Goal: Information Seeking & Learning: Check status

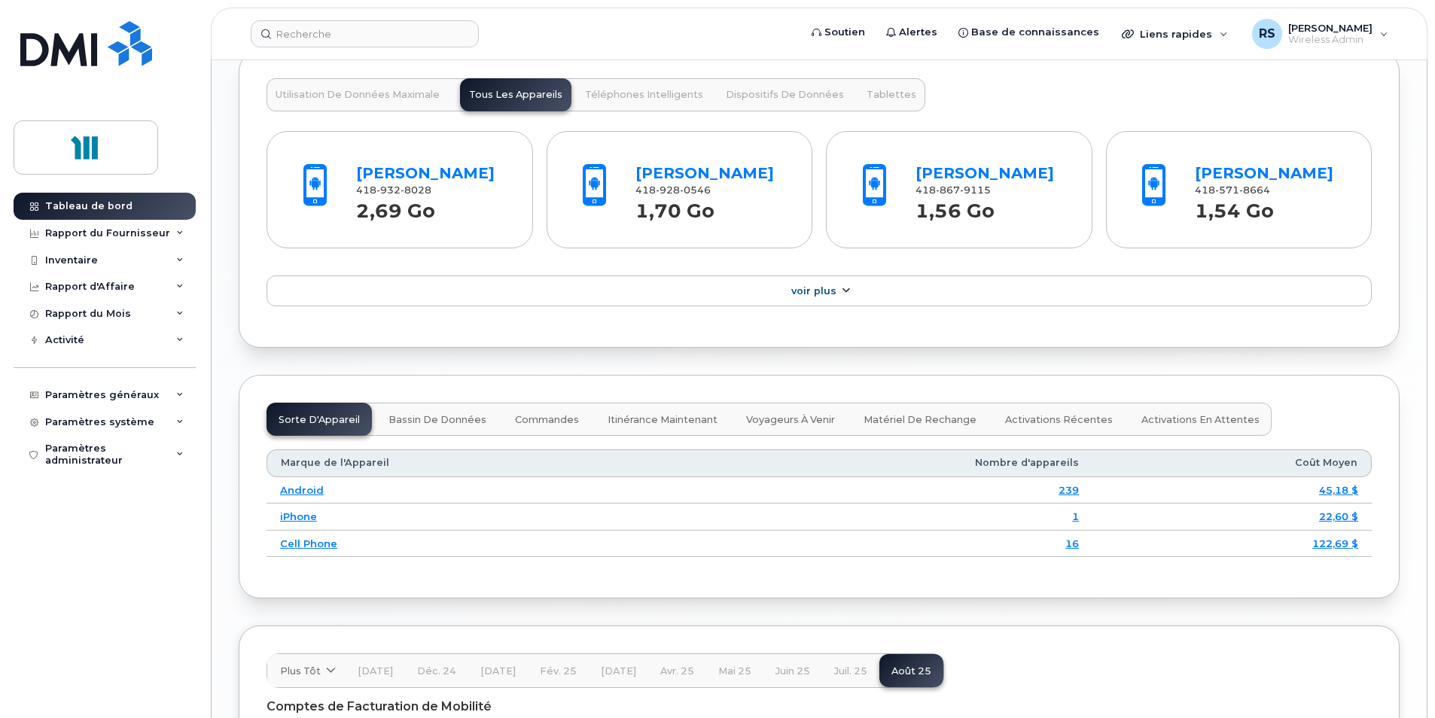
scroll to position [1581, 0]
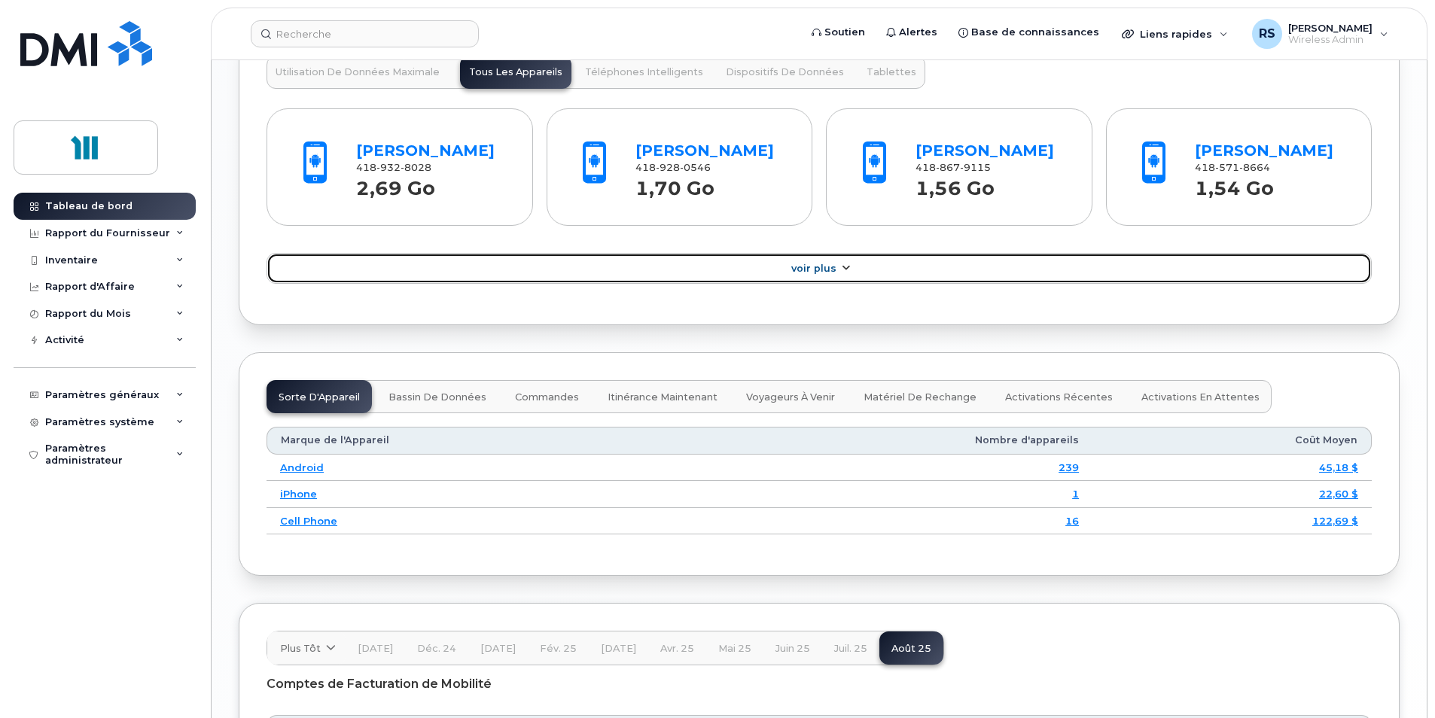
click at [824, 274] on span "Voir Plus" at bounding box center [813, 268] width 45 height 11
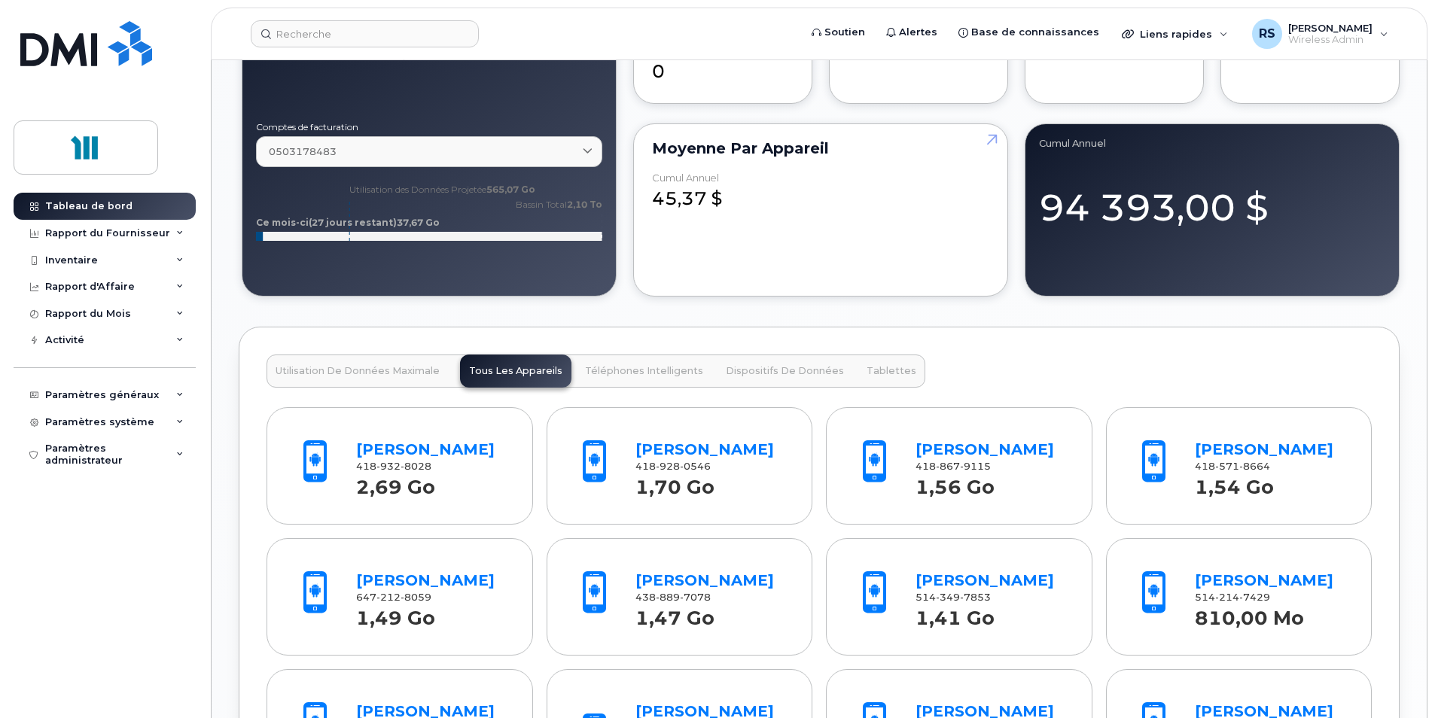
scroll to position [1280, 0]
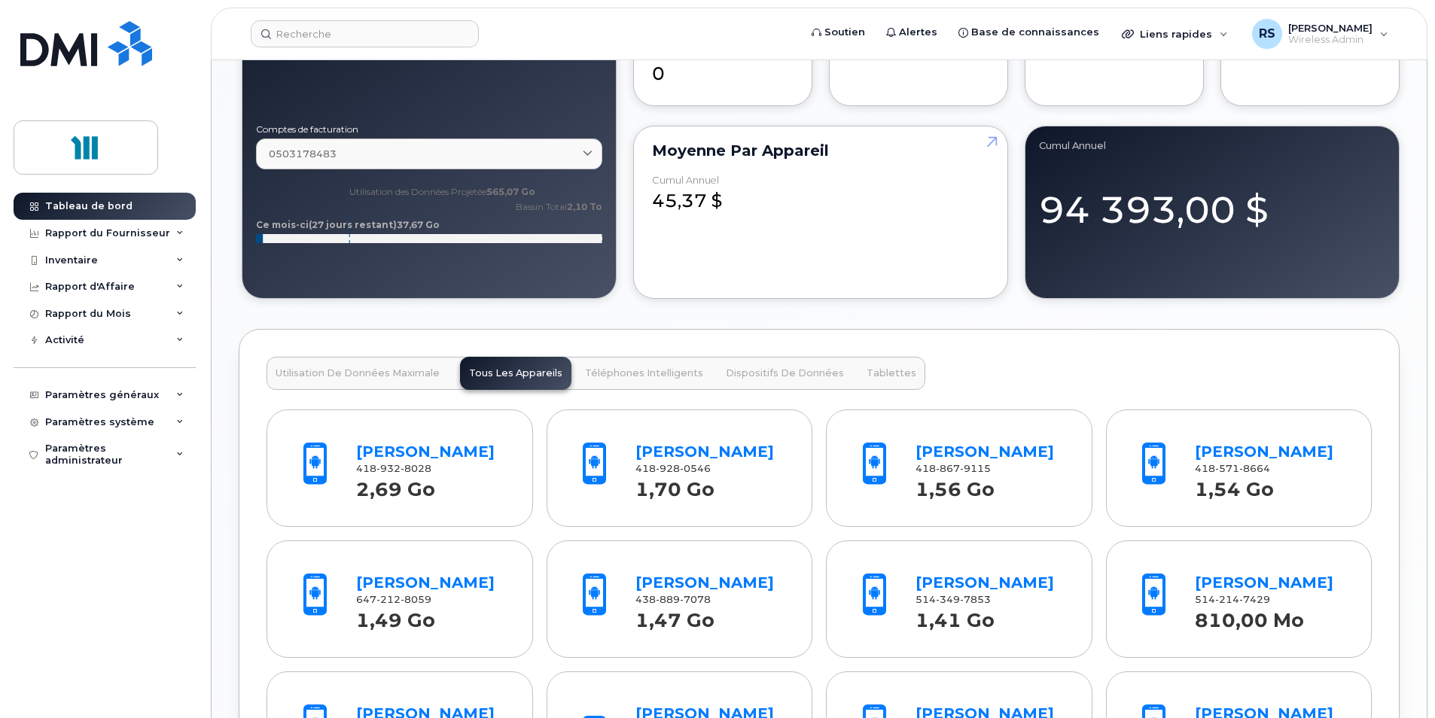
click at [372, 370] on span "Utilisation de Données Maximale" at bounding box center [358, 373] width 164 height 12
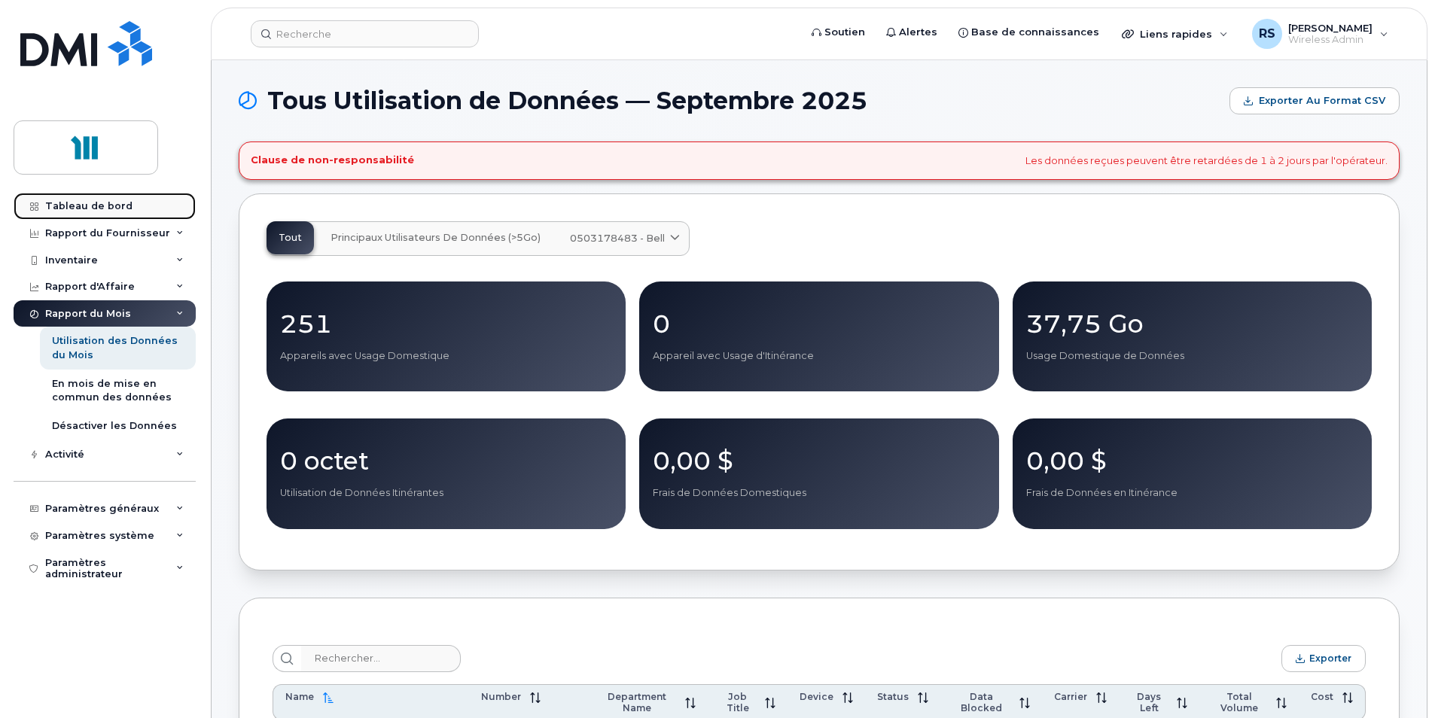
click at [81, 206] on div "Tableau de bord" at bounding box center [88, 206] width 87 height 12
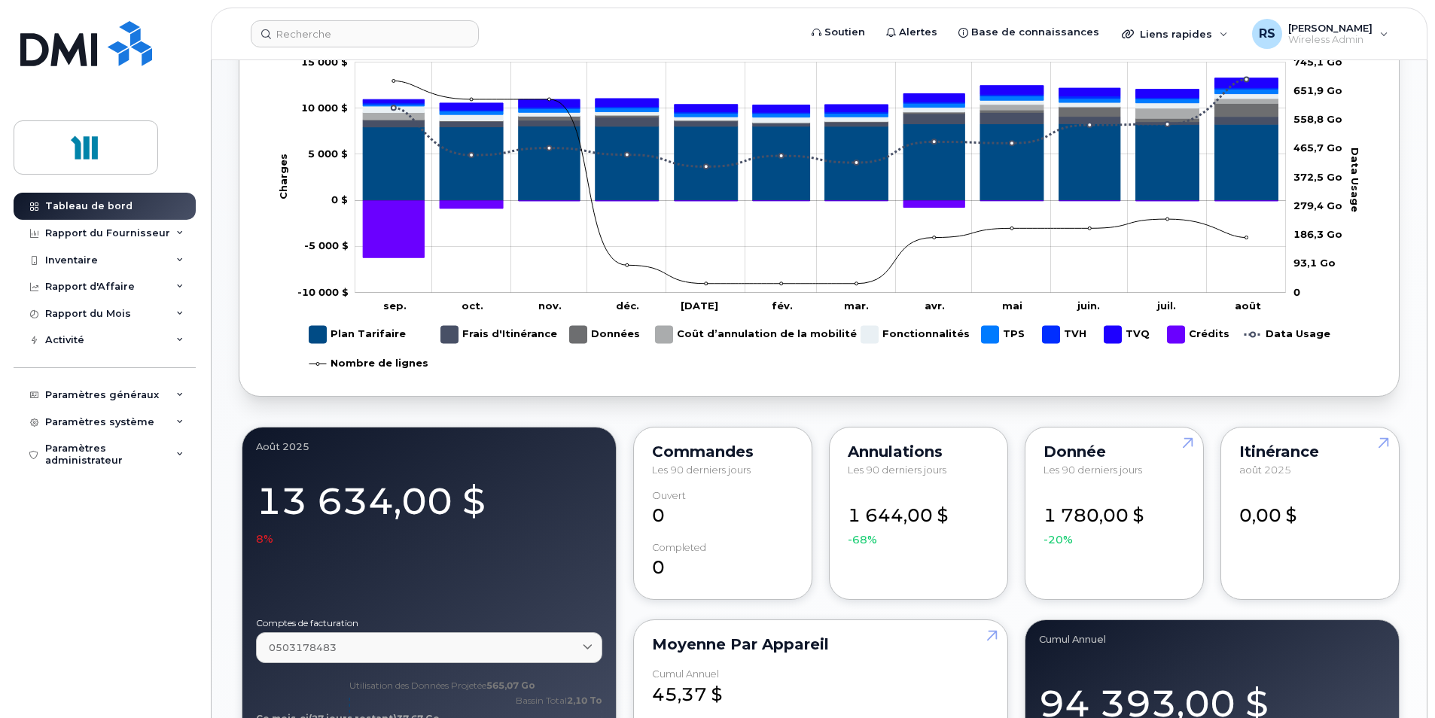
scroll to position [753, 0]
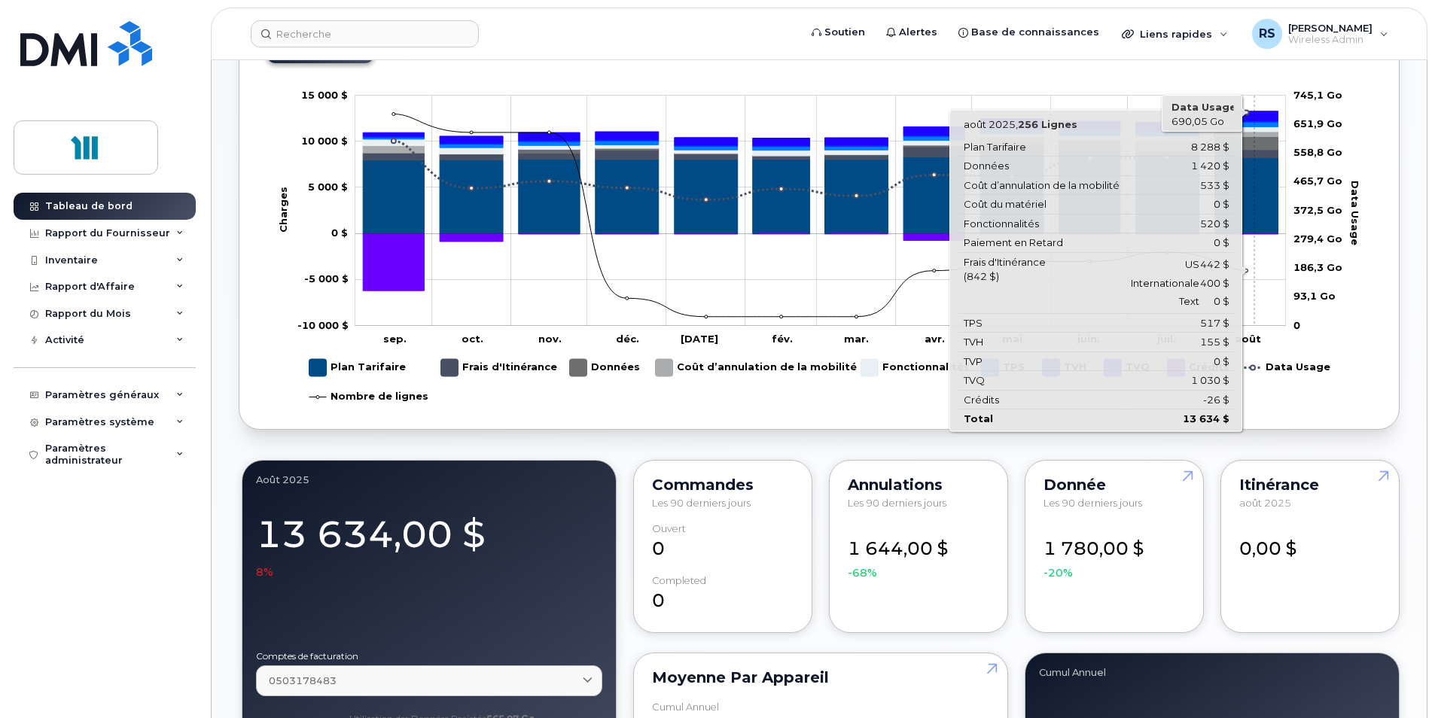
click at [1254, 183] on icon "Plan Tarifaire" at bounding box center [1246, 195] width 63 height 76
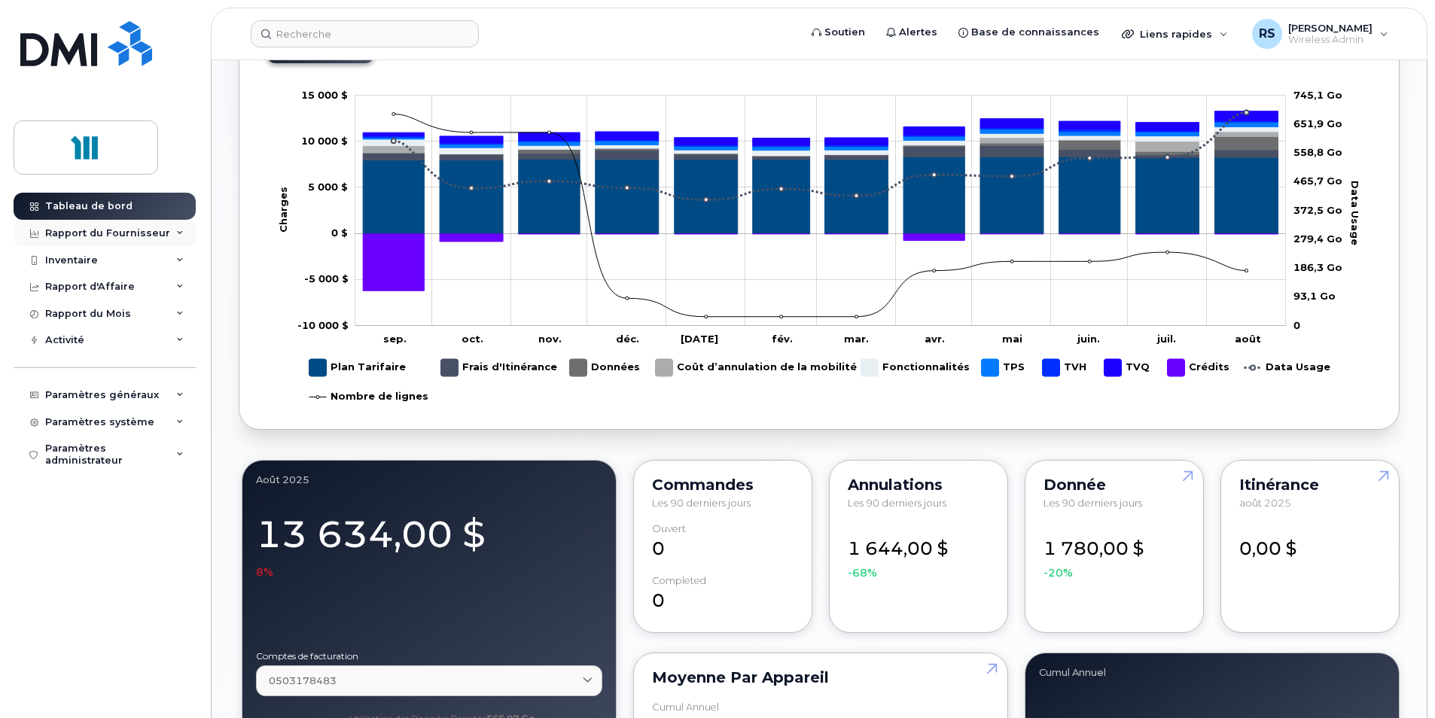
click at [130, 232] on div "Rapport du Fournisseur" at bounding box center [107, 233] width 125 height 12
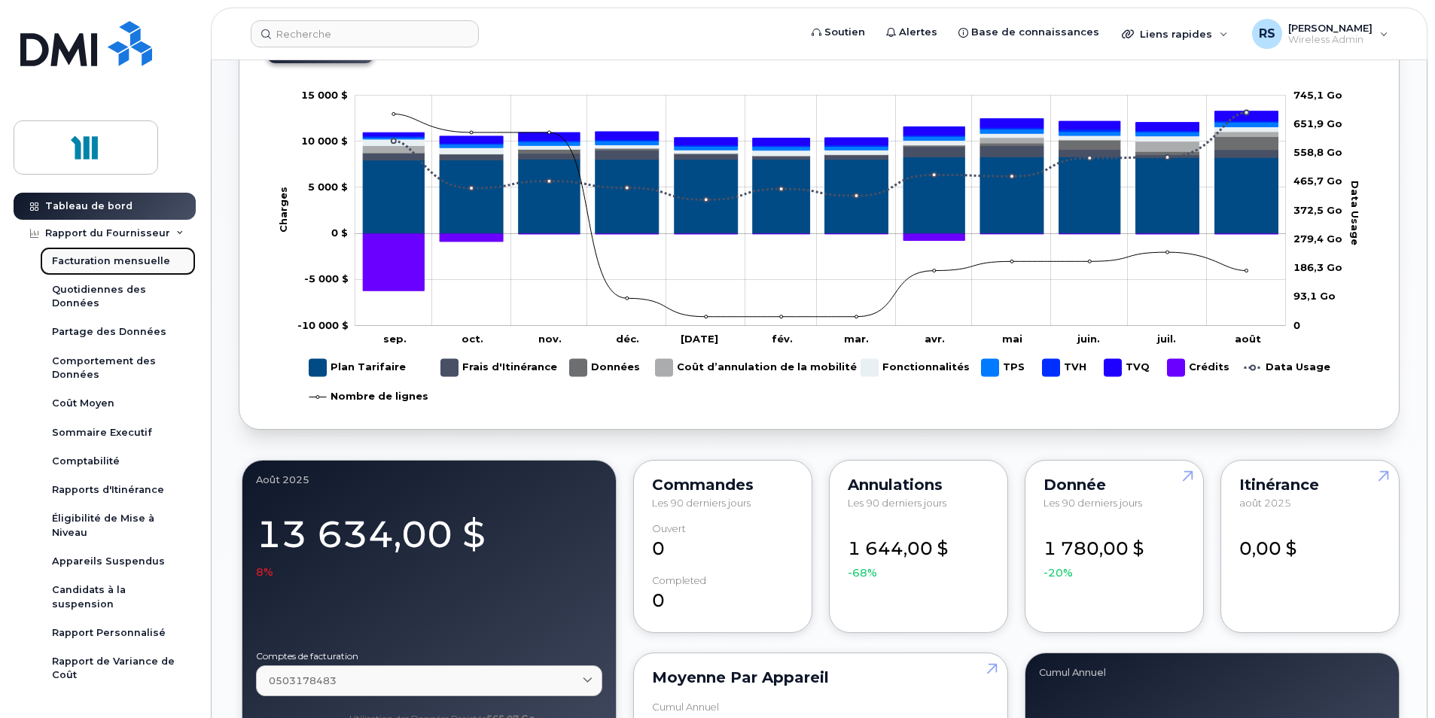
click at [127, 259] on div "Facturation mensuelle" at bounding box center [111, 261] width 118 height 14
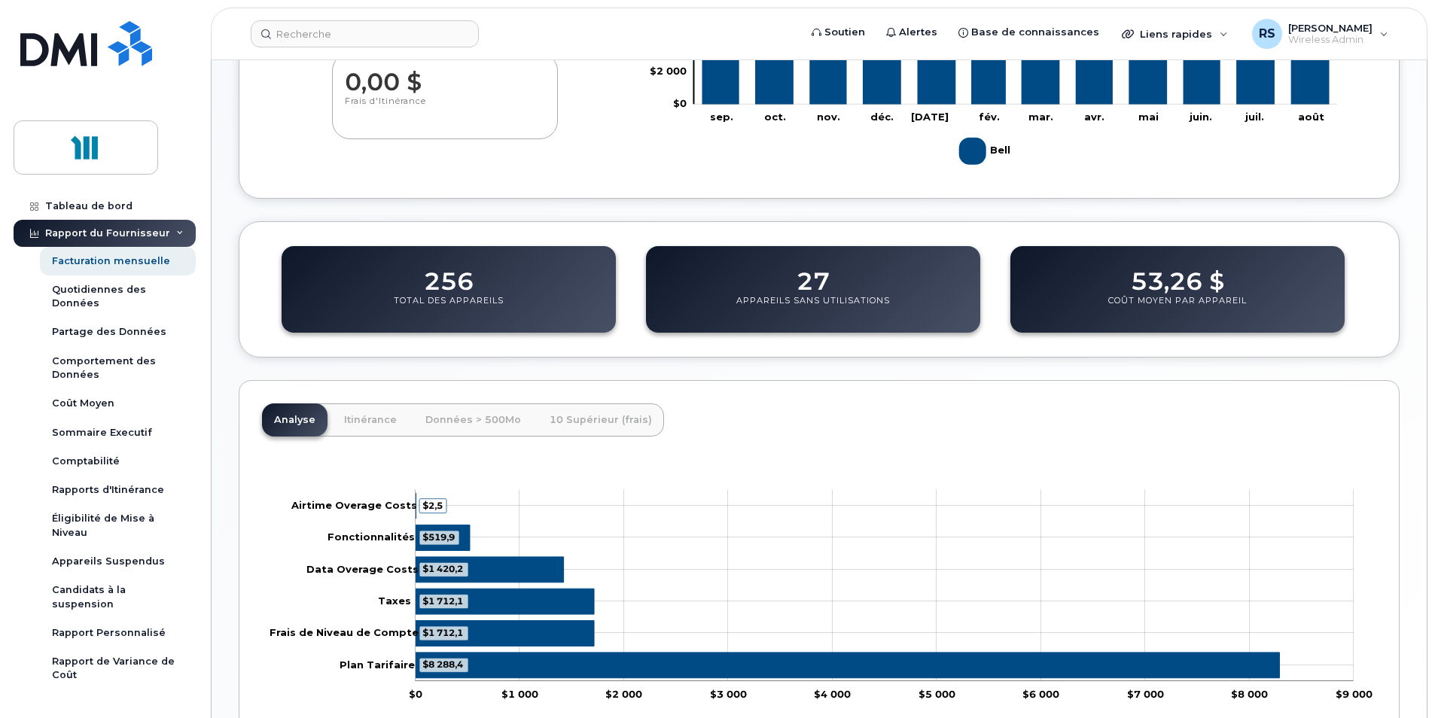
scroll to position [376, 0]
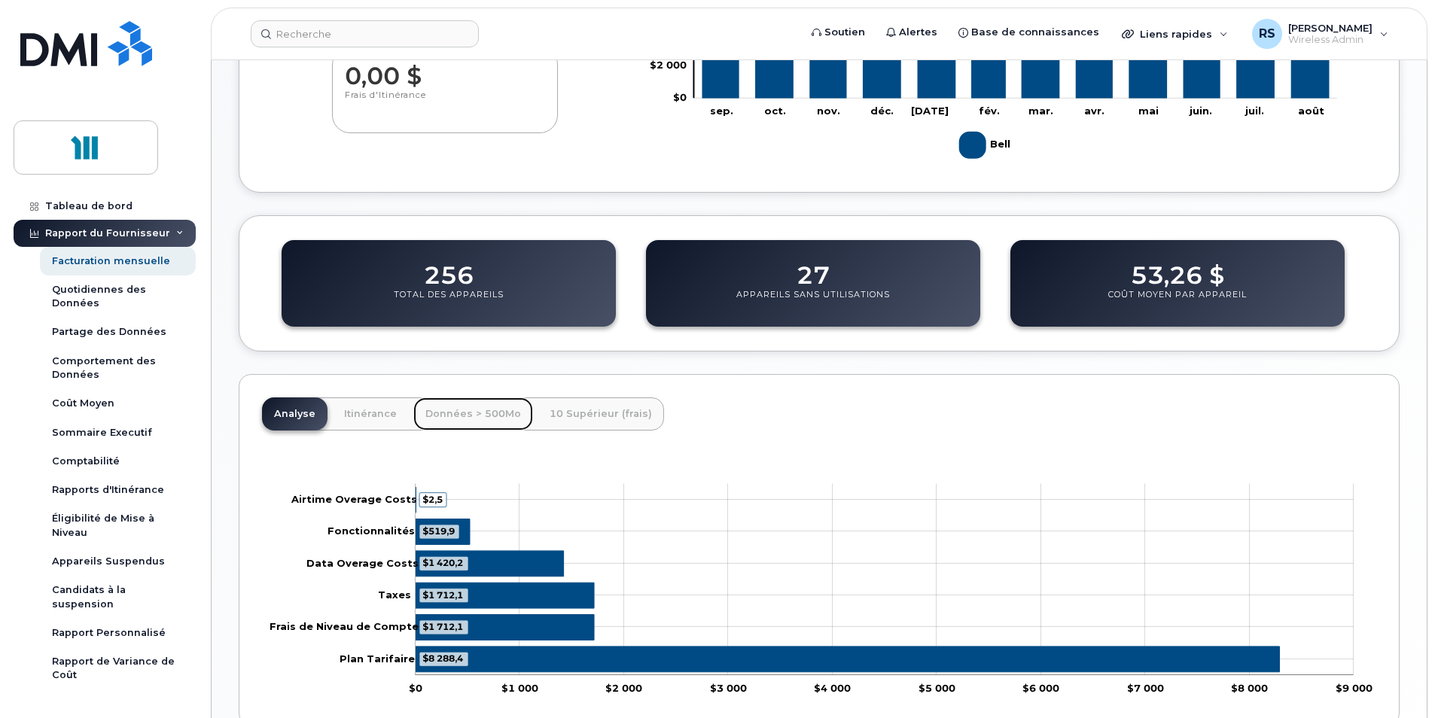
click at [473, 410] on link "Données > 500Mo" at bounding box center [473, 414] width 120 height 33
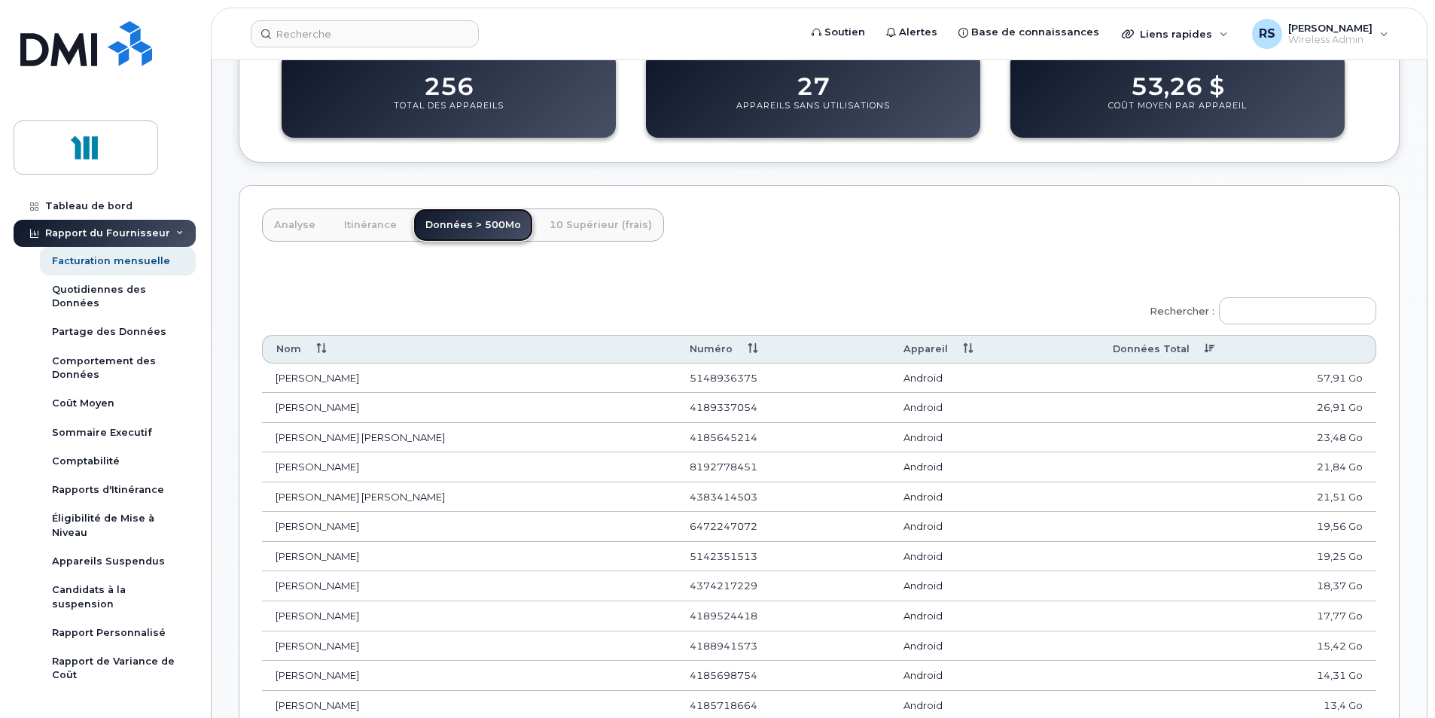
scroll to position [602, 0]
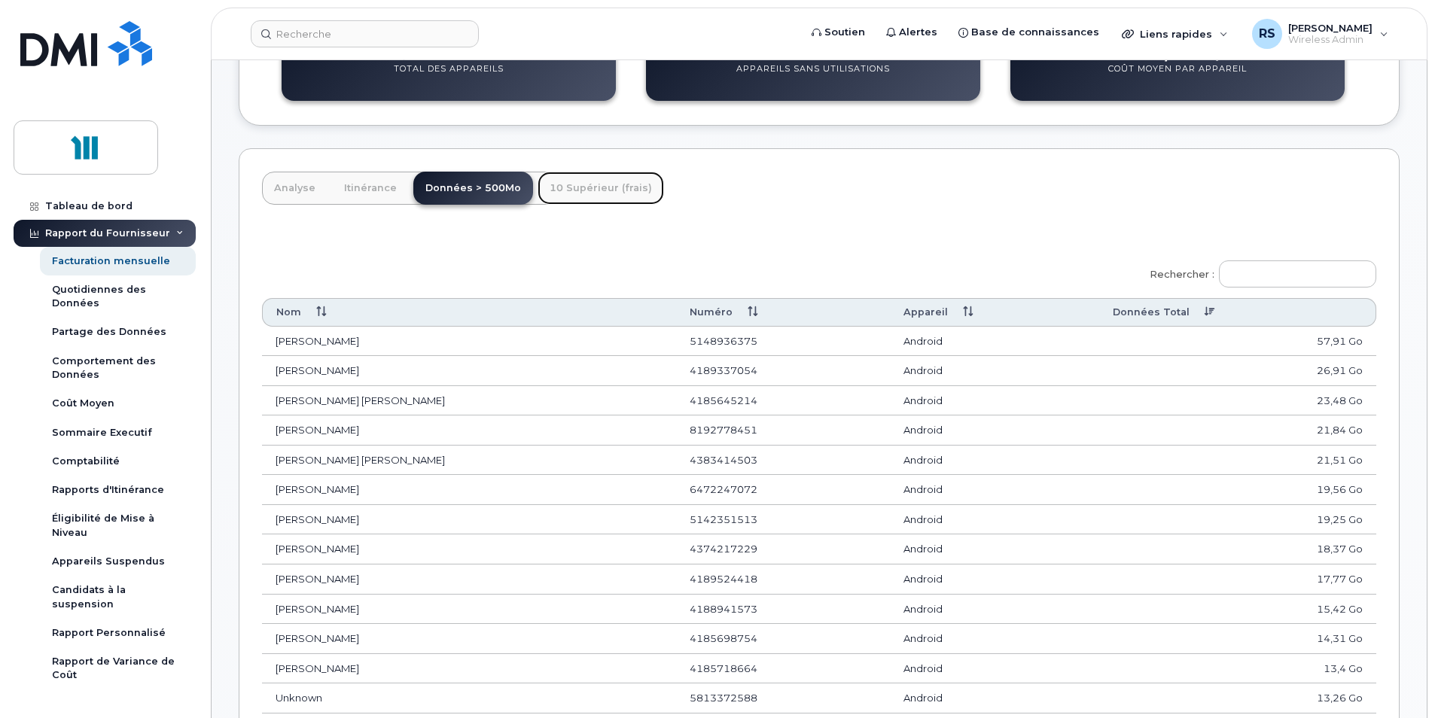
click at [587, 187] on link "10 Supérieur (frais)" at bounding box center [601, 188] width 126 height 33
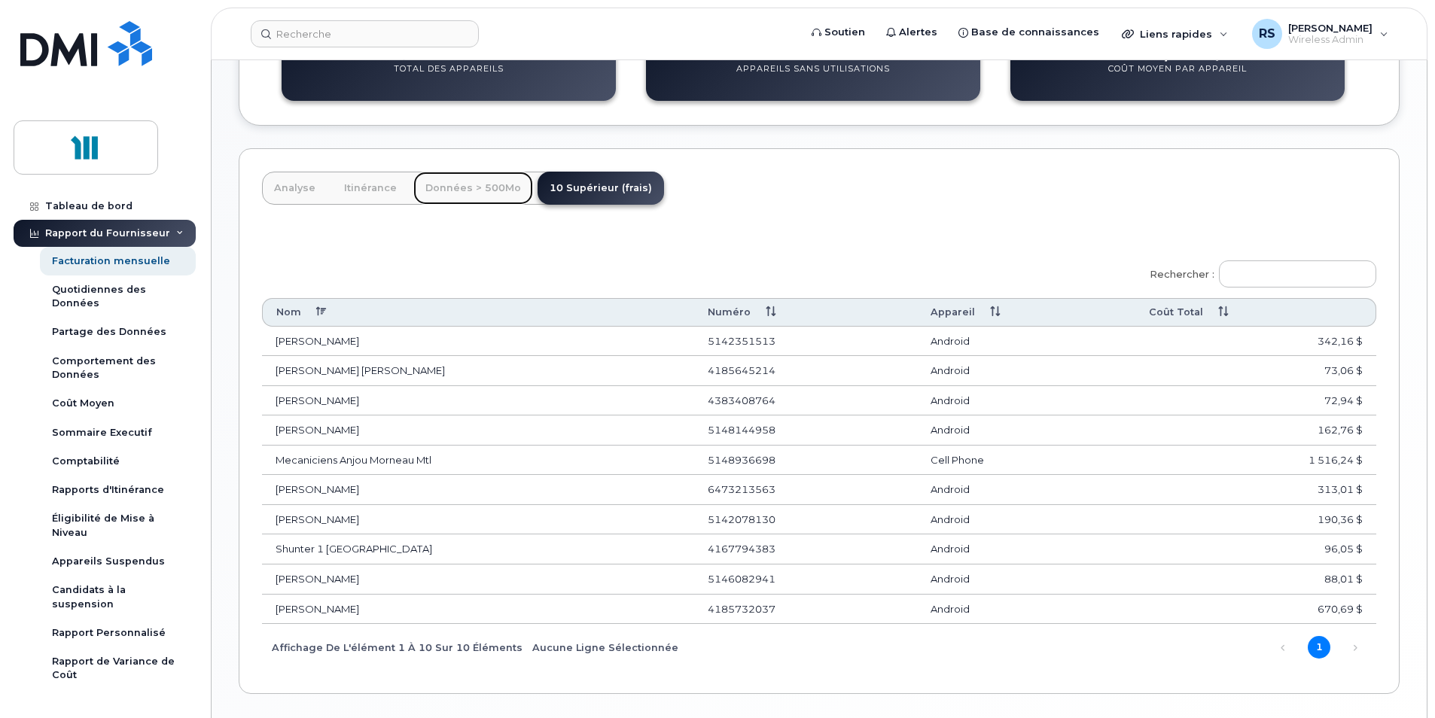
click at [471, 190] on link "Données > 500Mo" at bounding box center [473, 188] width 120 height 33
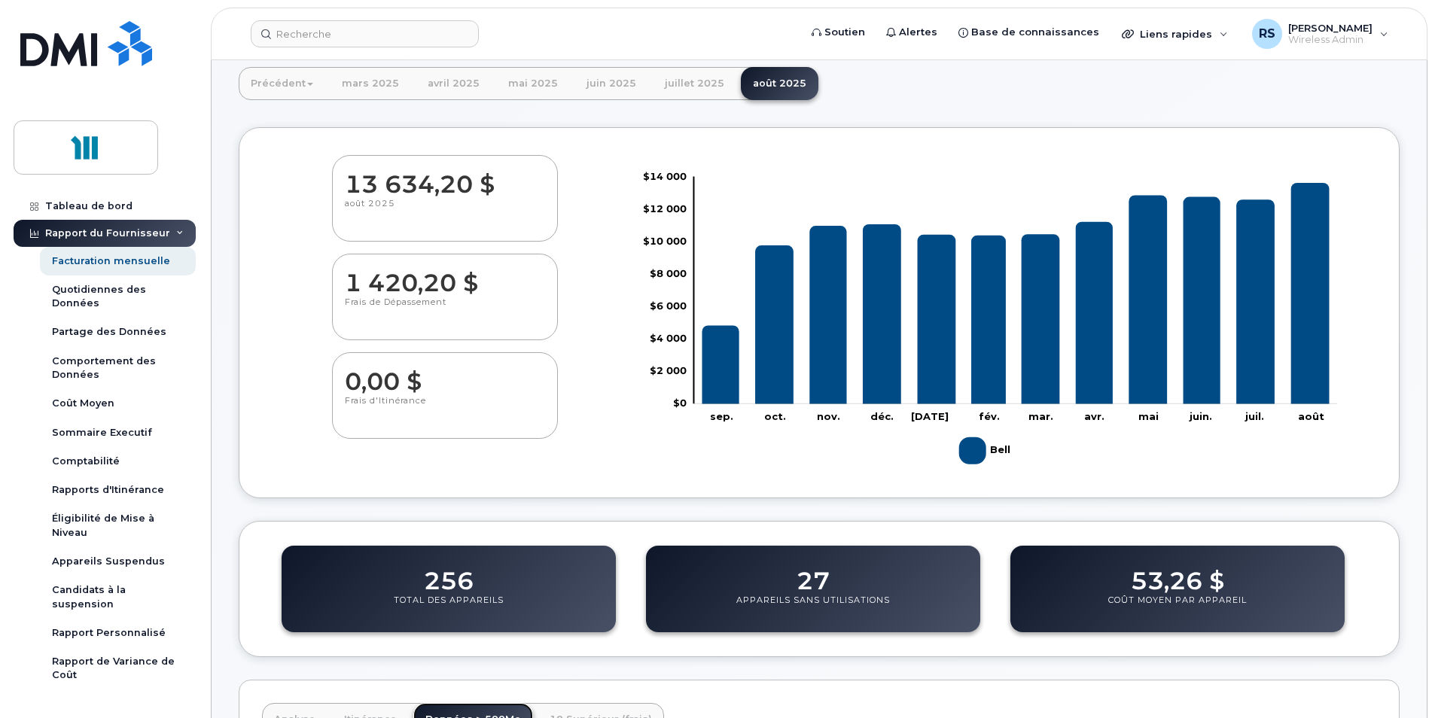
scroll to position [0, 0]
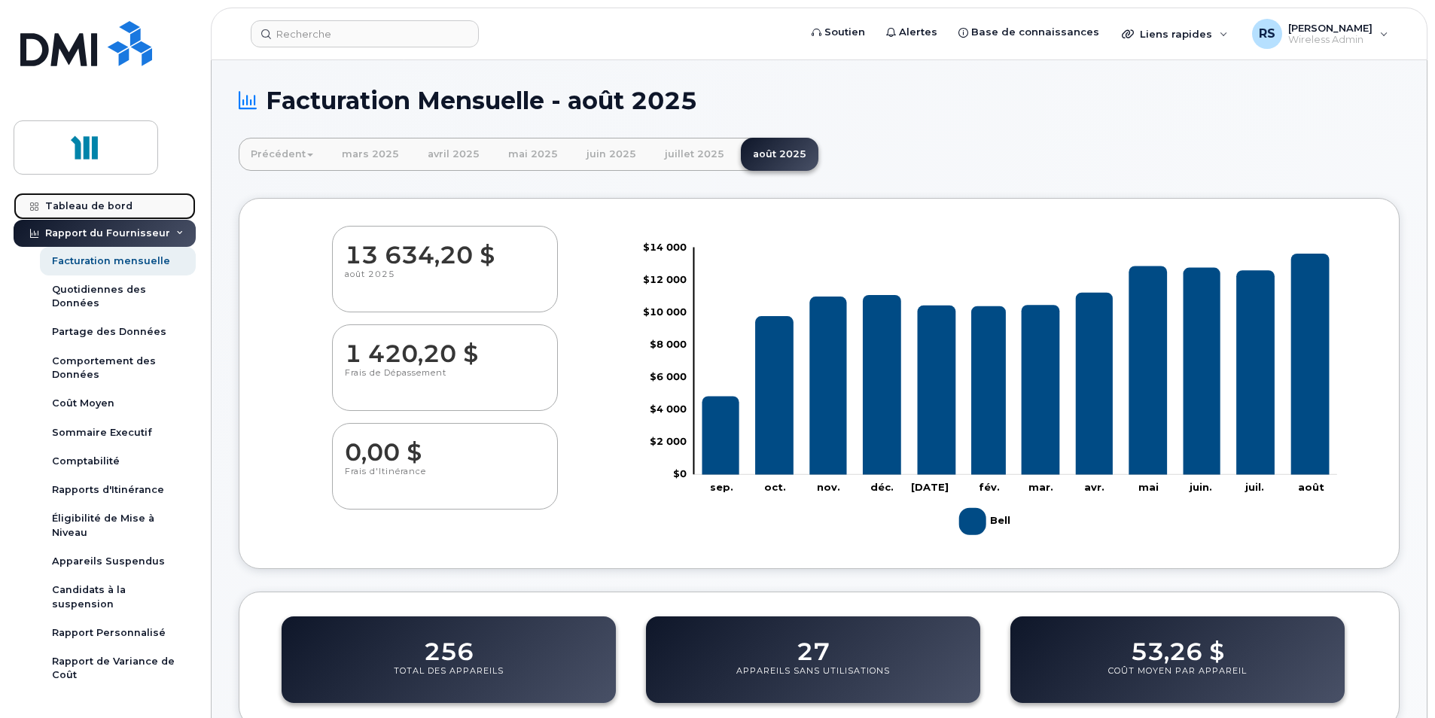
click at [81, 205] on div "Tableau de bord" at bounding box center [88, 206] width 87 height 12
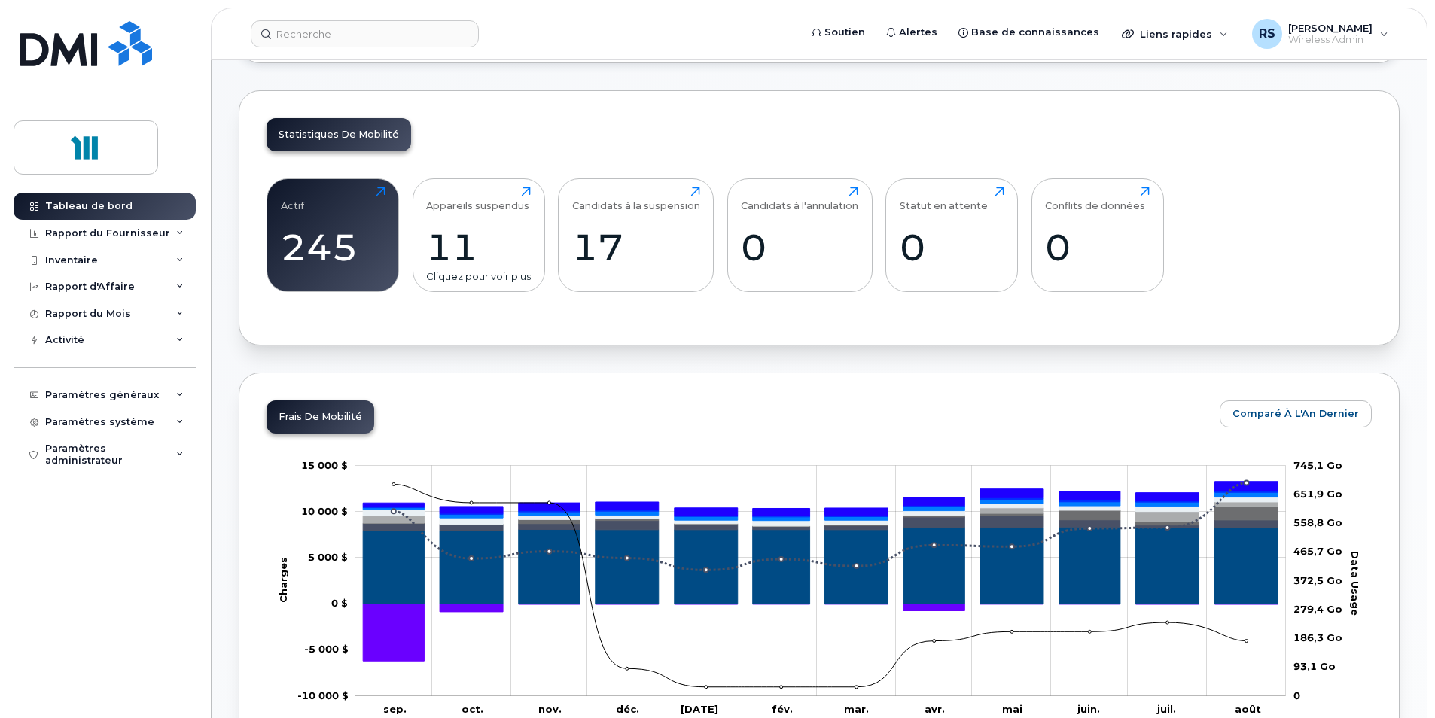
scroll to position [452, 0]
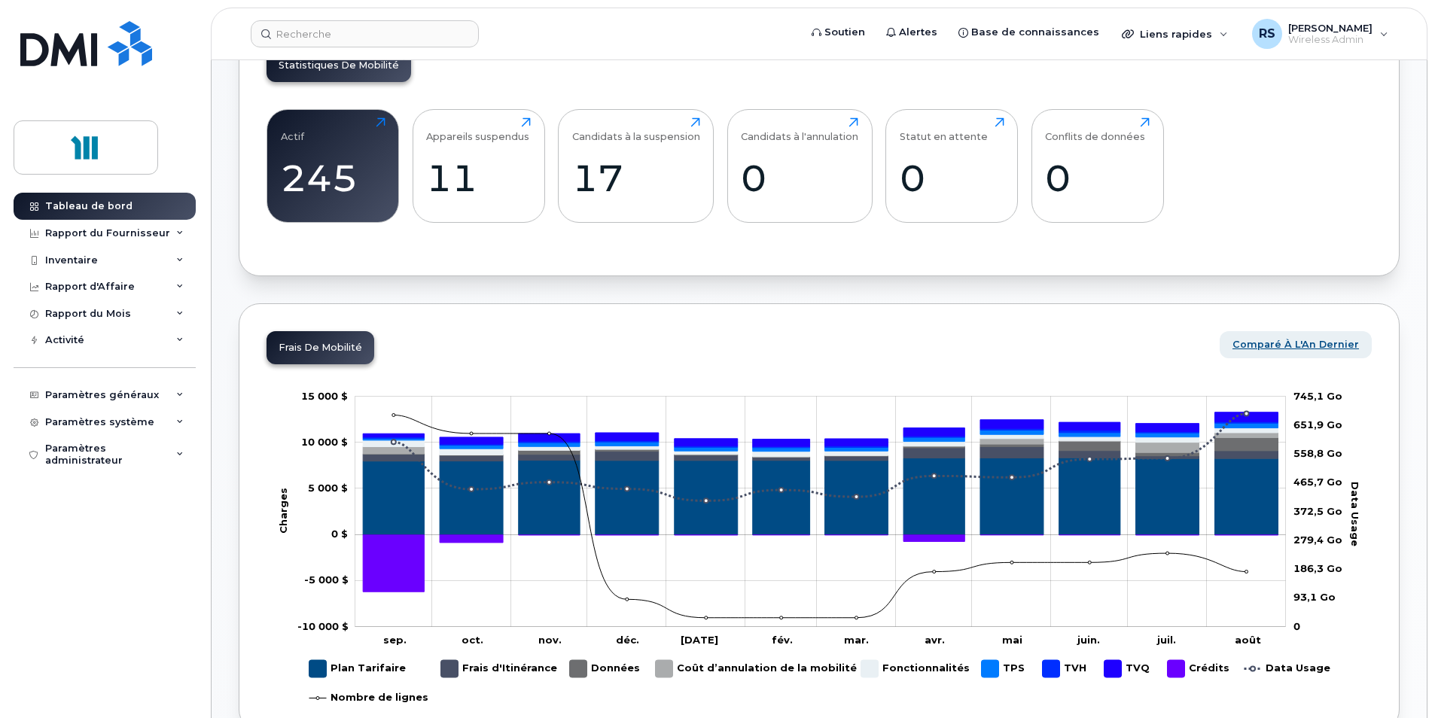
click at [1342, 341] on span "Comparé à l'An Dernier" at bounding box center [1296, 344] width 126 height 14
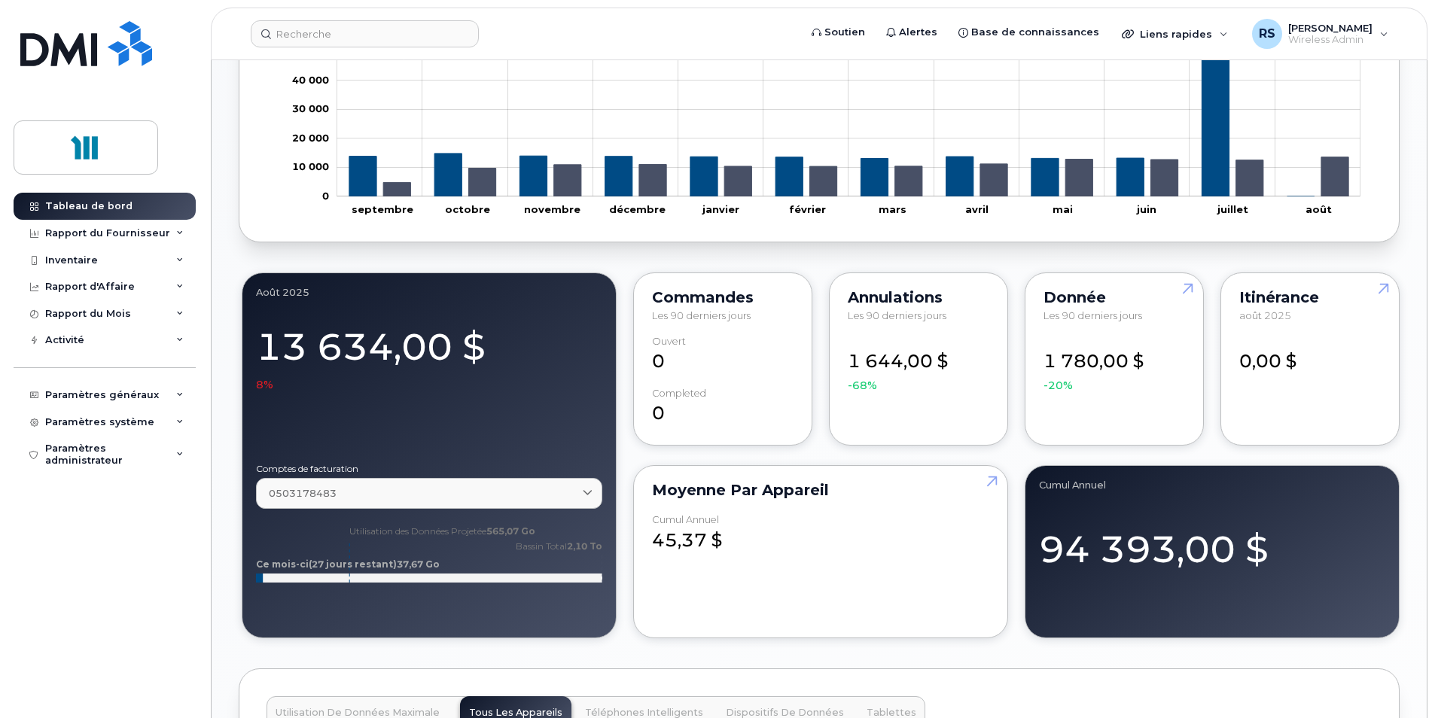
scroll to position [904, 0]
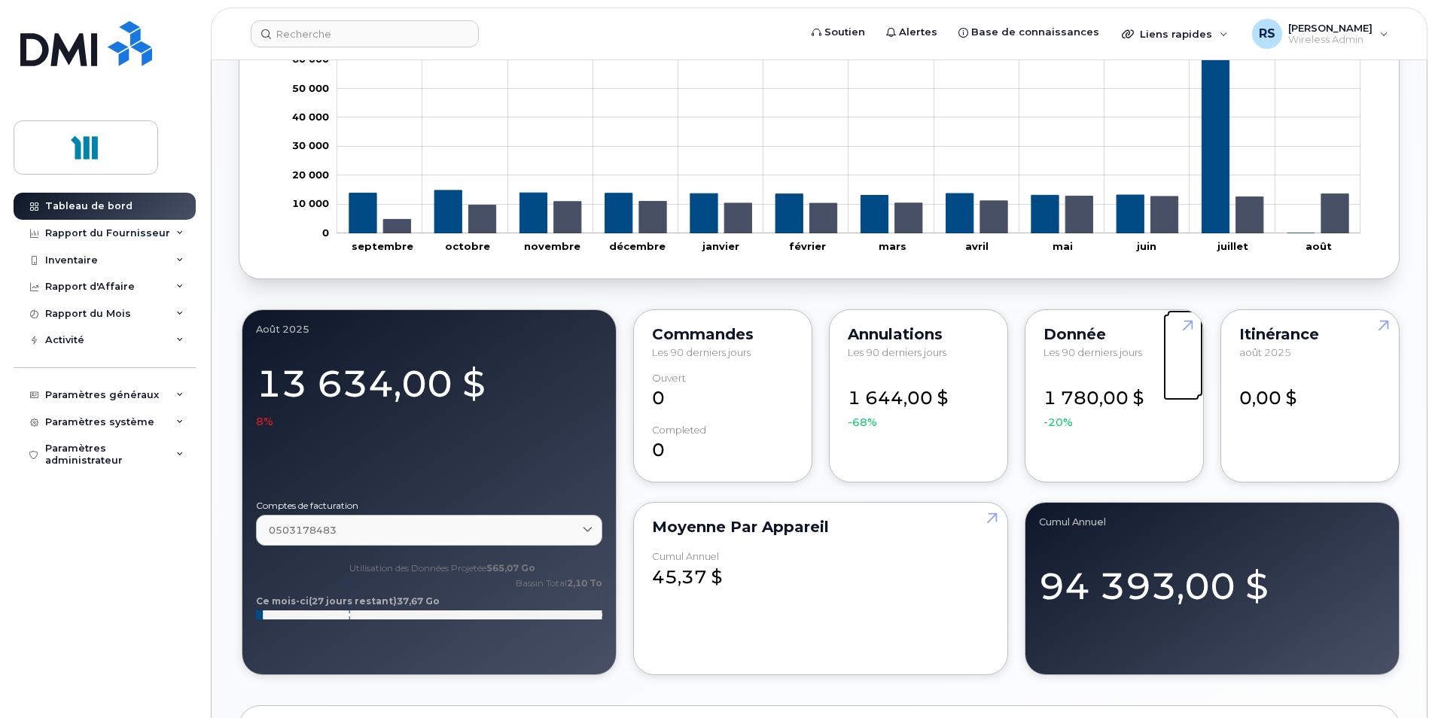
click at [1190, 327] on link at bounding box center [1185, 353] width 36 height 87
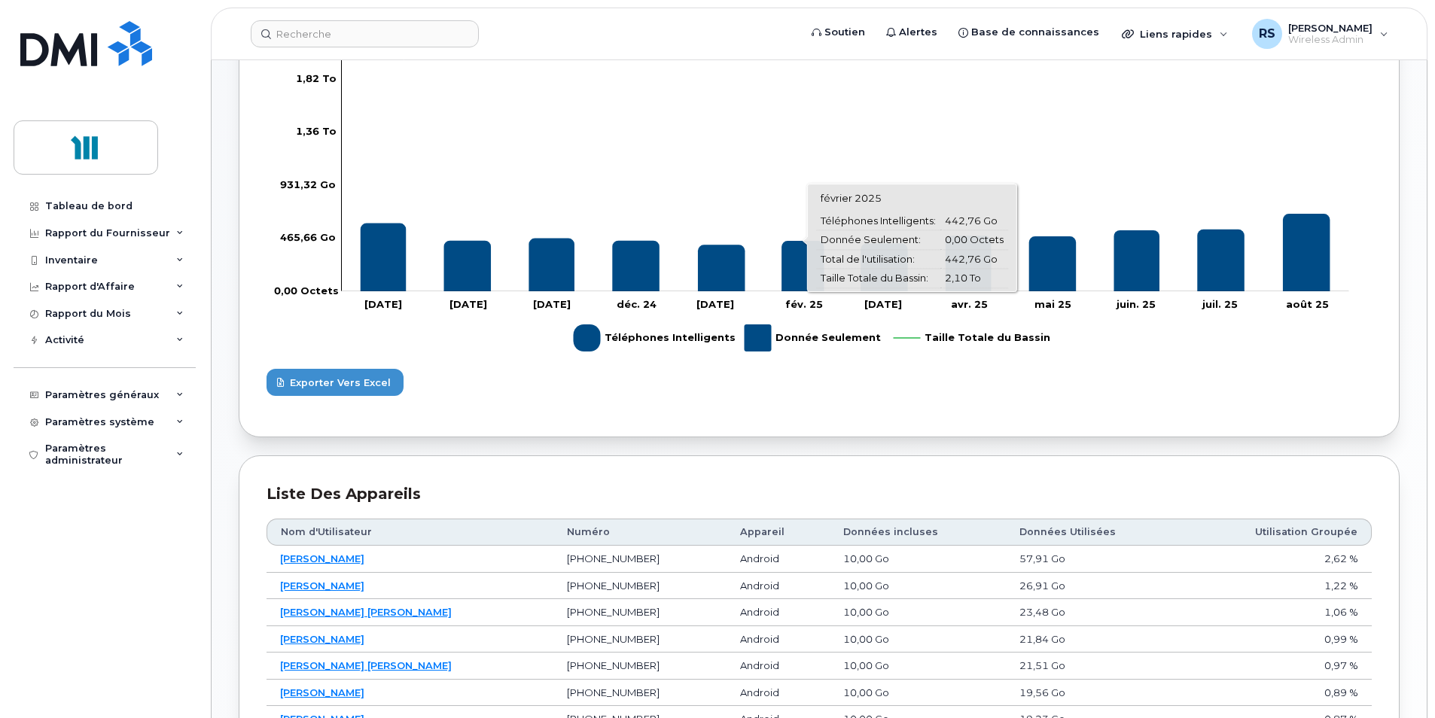
scroll to position [452, 0]
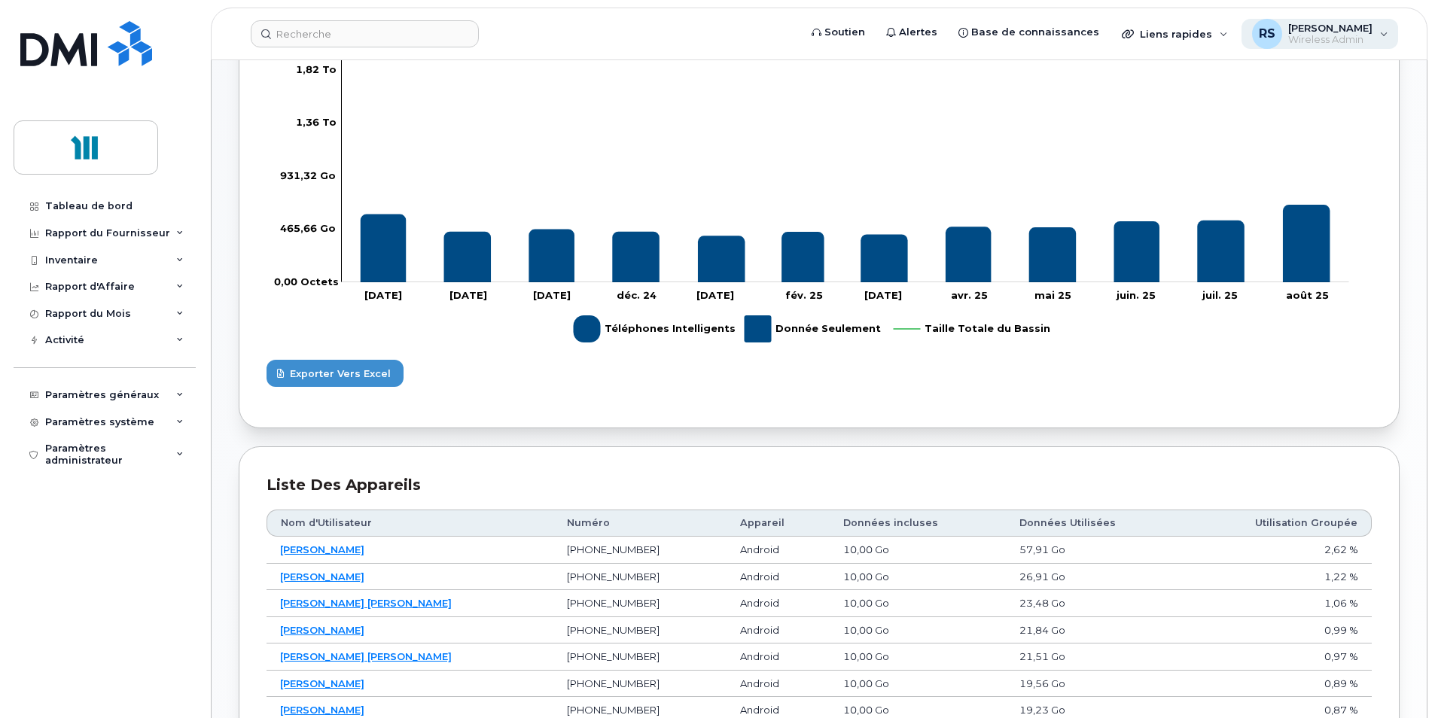
click at [1388, 31] on div "RS [PERSON_NAME] Wireless Admin" at bounding box center [1320, 34] width 157 height 30
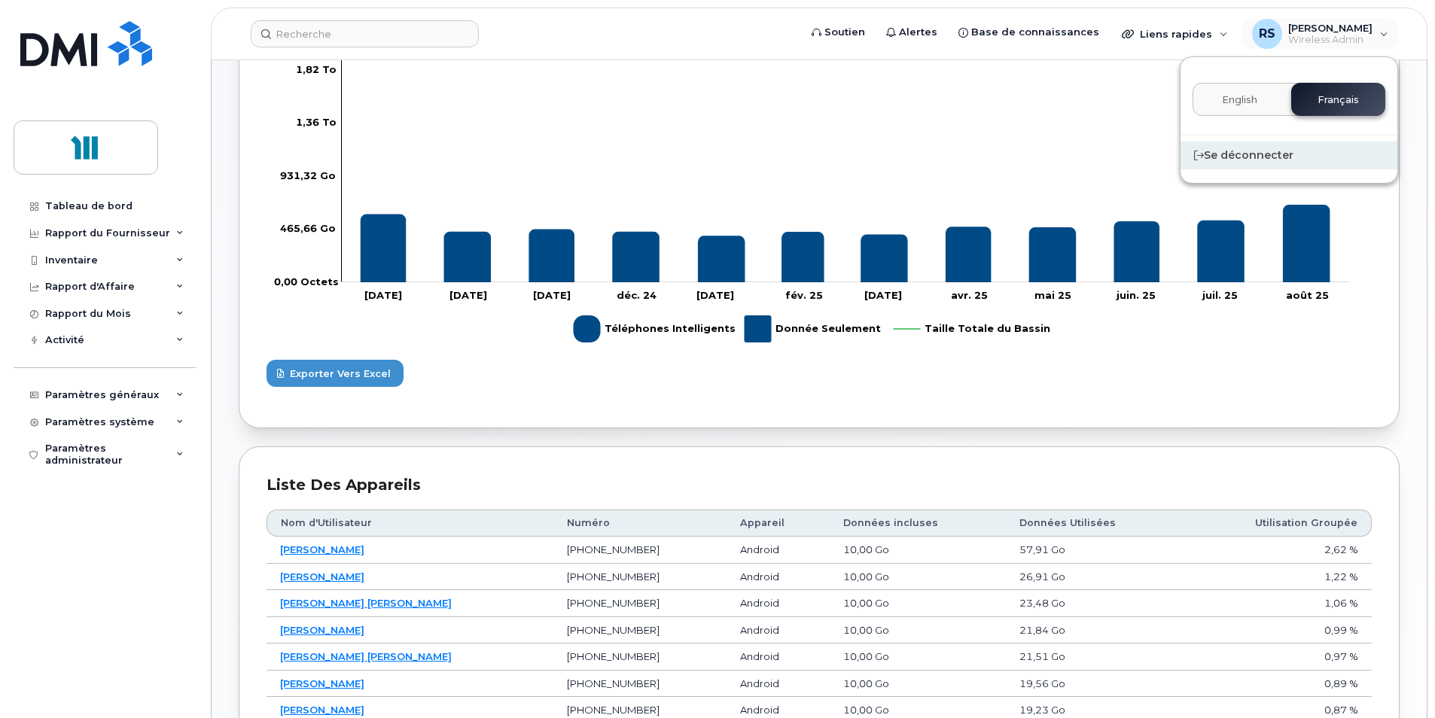
click at [1253, 148] on div "Se déconnecter" at bounding box center [1289, 156] width 217 height 28
